Goal: Transaction & Acquisition: Book appointment/travel/reservation

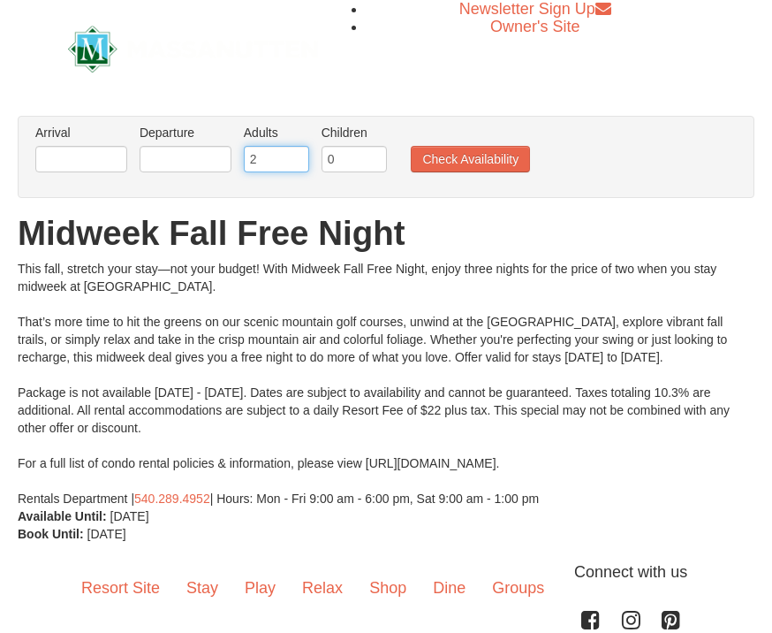
click at [269, 151] on input "2" at bounding box center [276, 159] width 65 height 27
type input "4"
click at [487, 156] on button "Check Availability" at bounding box center [470, 159] width 119 height 27
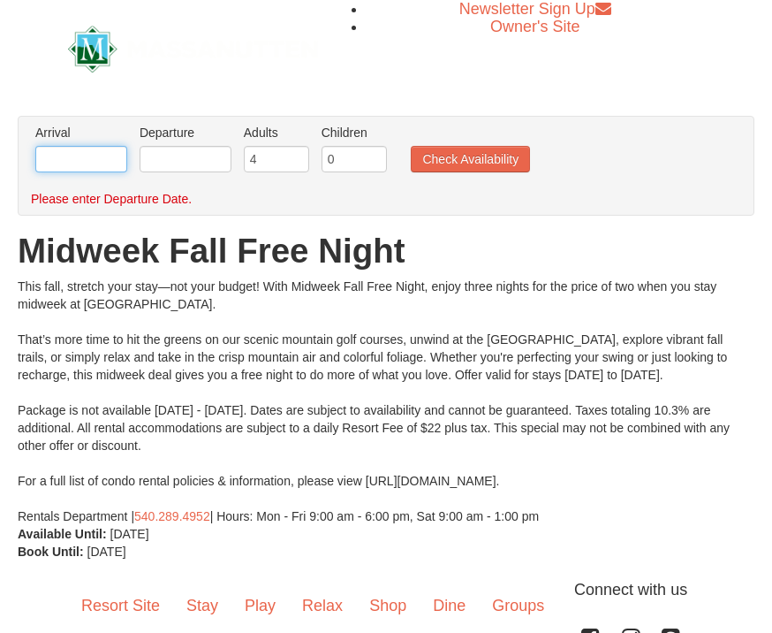
click at [66, 154] on input "text" at bounding box center [81, 159] width 92 height 27
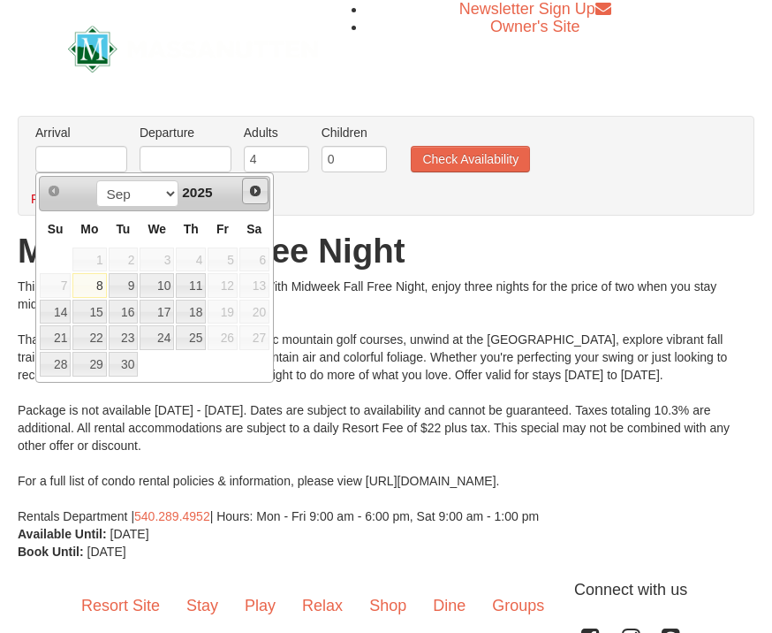
click at [266, 181] on link "Next" at bounding box center [255, 191] width 27 height 27
click at [266, 180] on link "Next" at bounding box center [255, 190] width 25 height 25
click at [261, 193] on span "Next" at bounding box center [255, 191] width 14 height 14
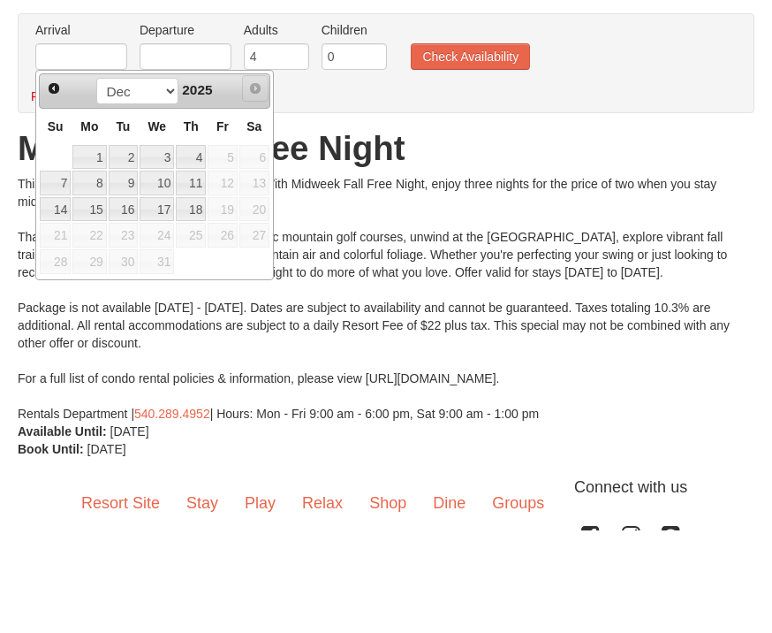
click at [258, 184] on span "Next" at bounding box center [255, 191] width 14 height 14
click at [257, 80] on link "Next" at bounding box center [255, 88] width 27 height 27
click at [57, 80] on link "Prev" at bounding box center [54, 88] width 27 height 27
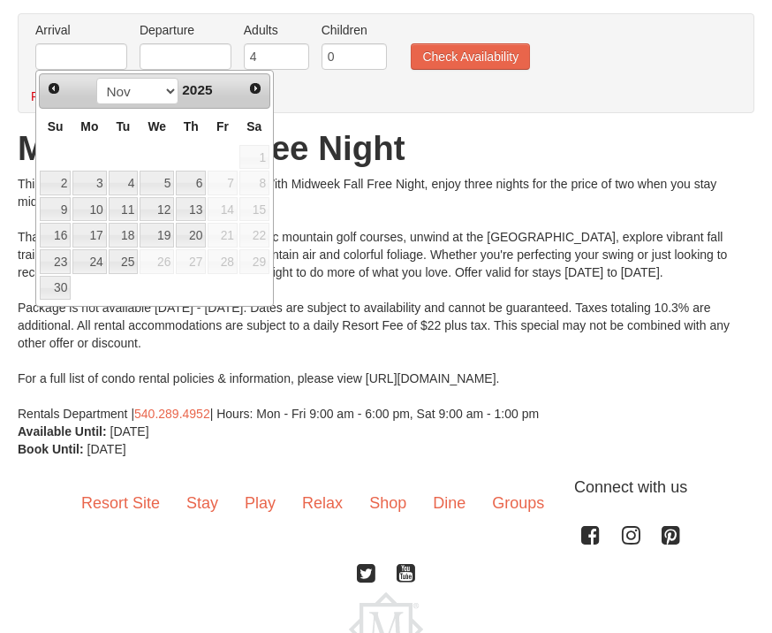
click at [63, 202] on link "9" at bounding box center [55, 209] width 31 height 25
type input "[DATE]"
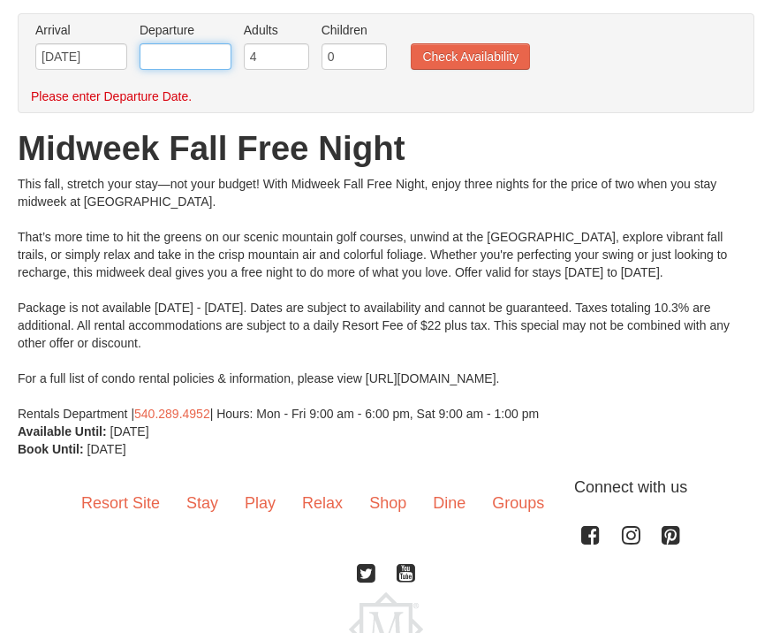
click at [190, 51] on input "text" at bounding box center [186, 56] width 92 height 27
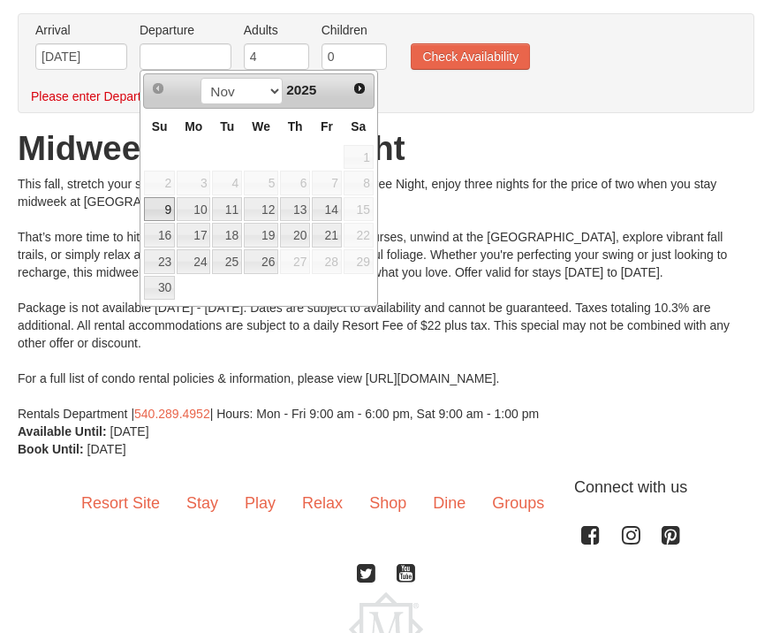
click at [281, 199] on link "13" at bounding box center [295, 209] width 30 height 25
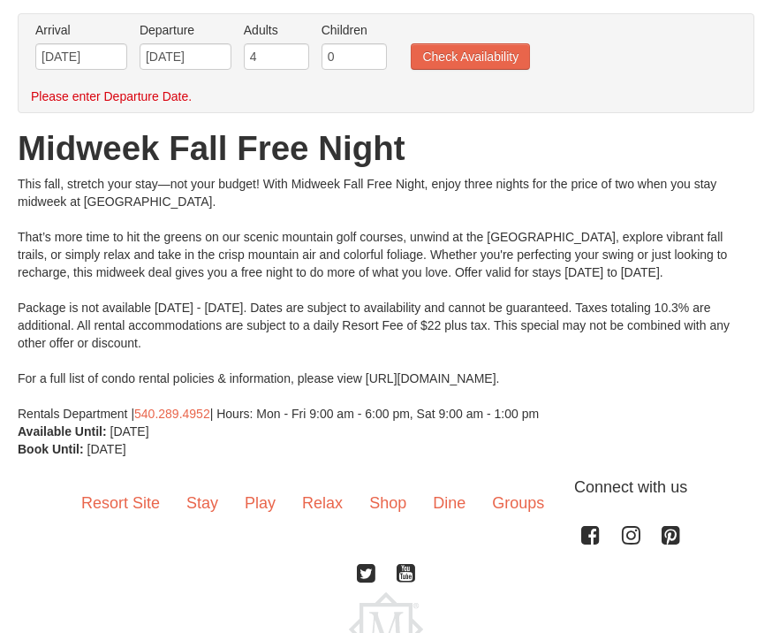
click at [280, 199] on div "This fall, stretch your stay—not your budget! With Midweek Fall Free Night, enj…" at bounding box center [386, 298] width 737 height 247
click at [219, 54] on input "11/13/2025" at bounding box center [186, 56] width 92 height 27
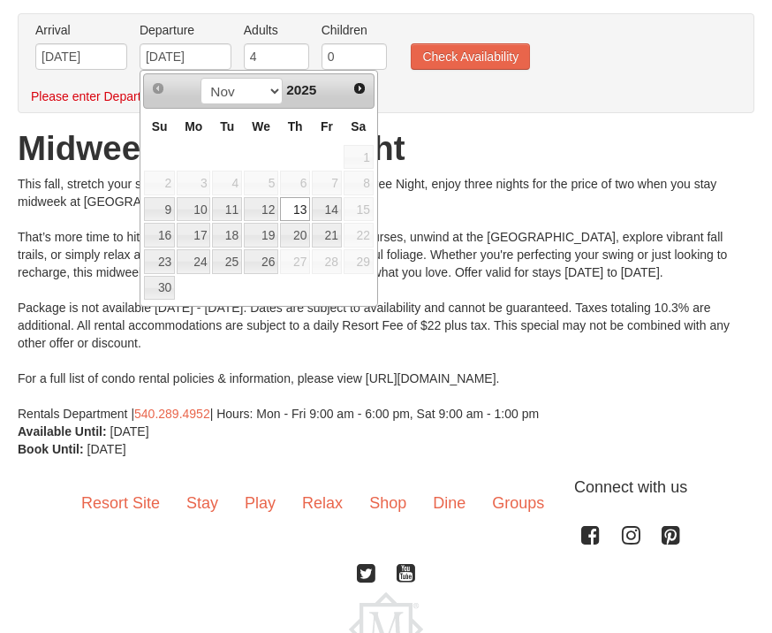
click at [273, 204] on link "12" at bounding box center [261, 209] width 34 height 25
type input "[DATE]"
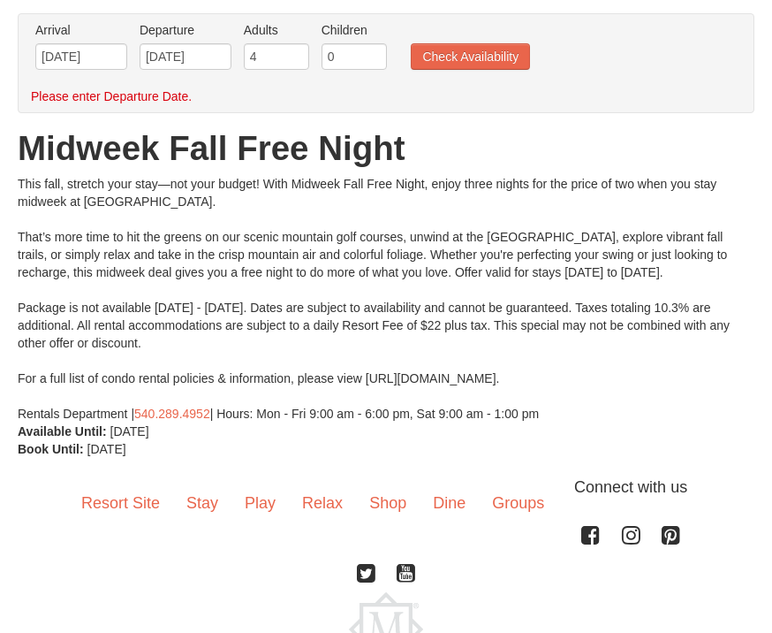
click at [476, 45] on button "Check Availability" at bounding box center [470, 56] width 119 height 27
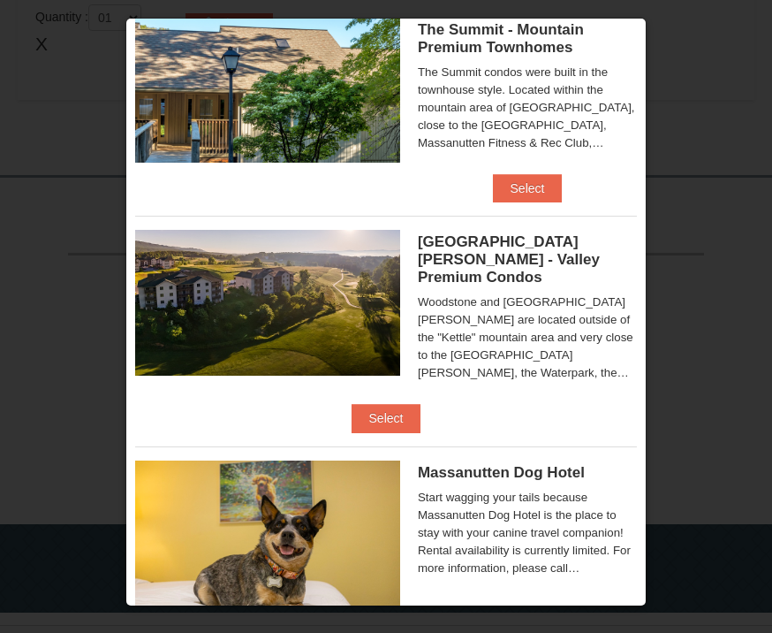
scroll to position [472, 0]
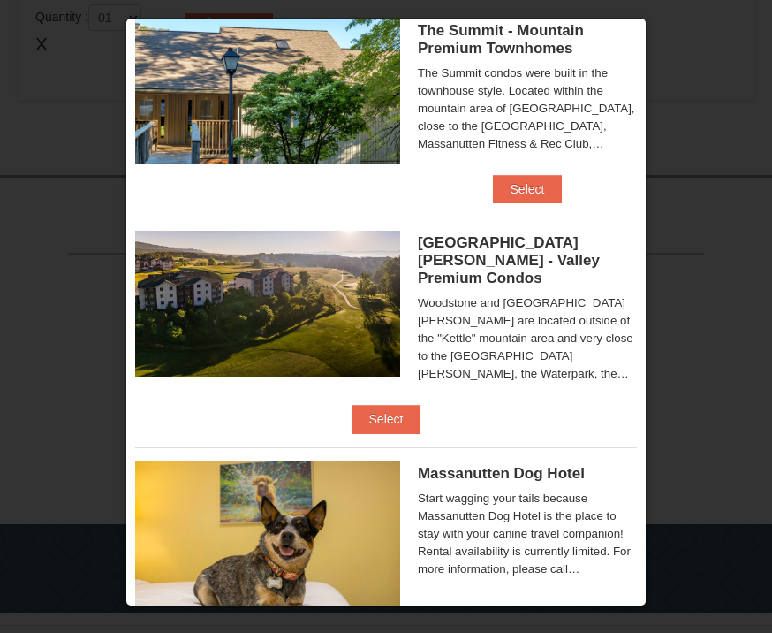
click at [547, 178] on button "Select" at bounding box center [528, 189] width 70 height 28
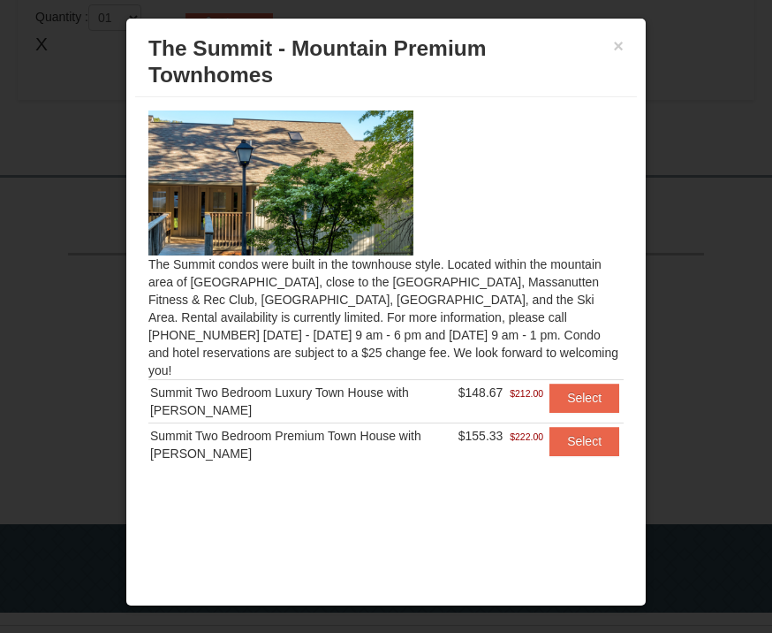
click at [606, 44] on h3 "The Summit - Mountain Premium Townhomes" at bounding box center [385, 61] width 475 height 53
click at [633, 41] on div "× The Summit - Mountain Premium Townhomes" at bounding box center [386, 62] width 502 height 70
click at [623, 39] on button "×" at bounding box center [618, 46] width 11 height 18
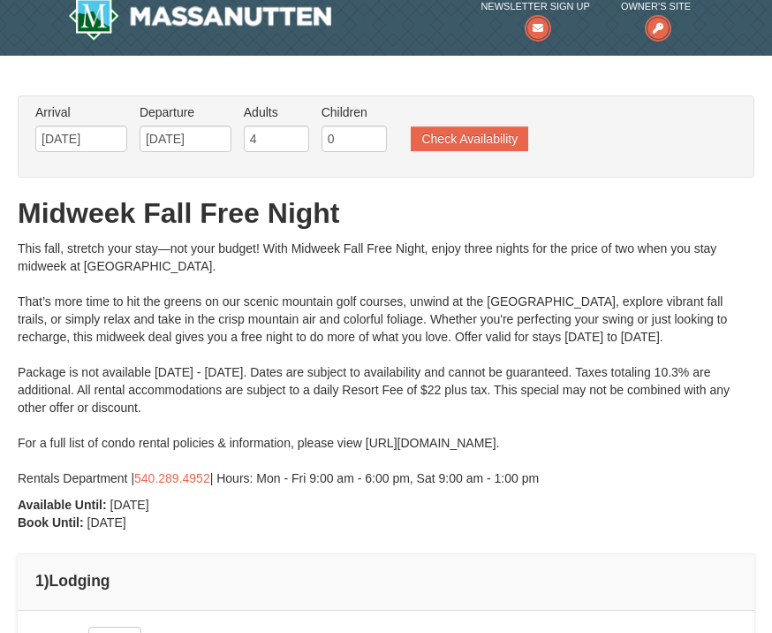
scroll to position [0, 0]
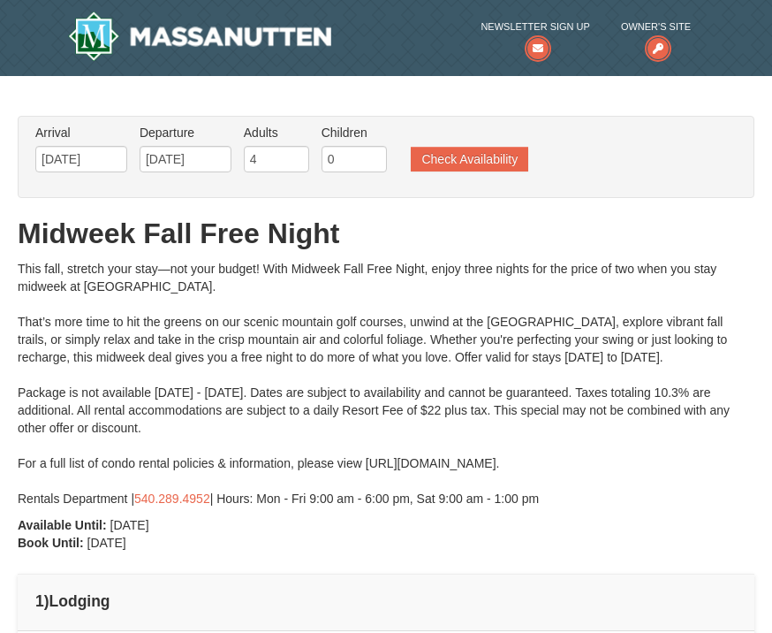
click at [656, 48] on icon at bounding box center [658, 48] width 27 height 27
